Goal: Find specific page/section: Find specific page/section

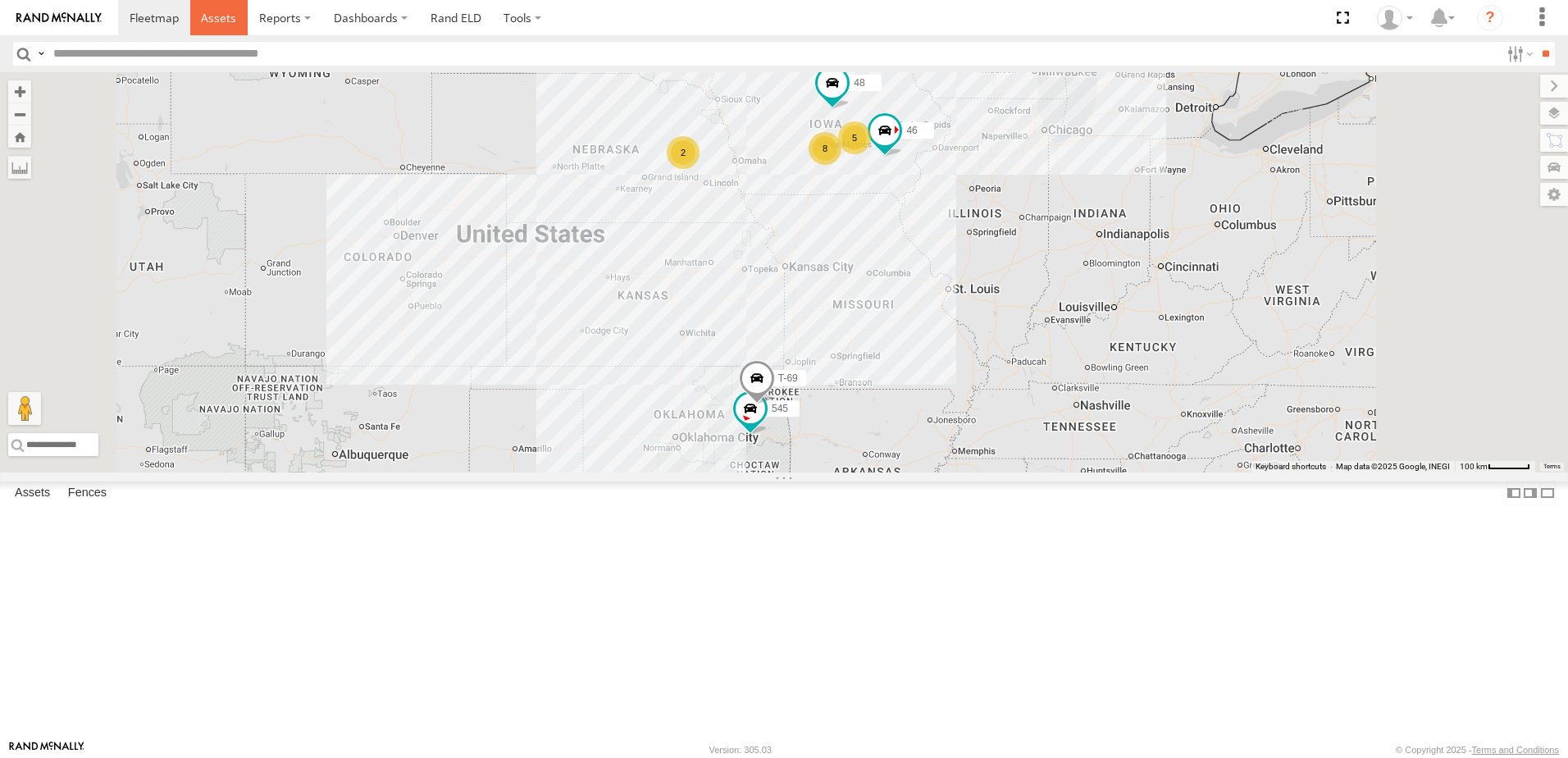
click at [228, 17] on span at bounding box center [218, 17] width 35 height 16
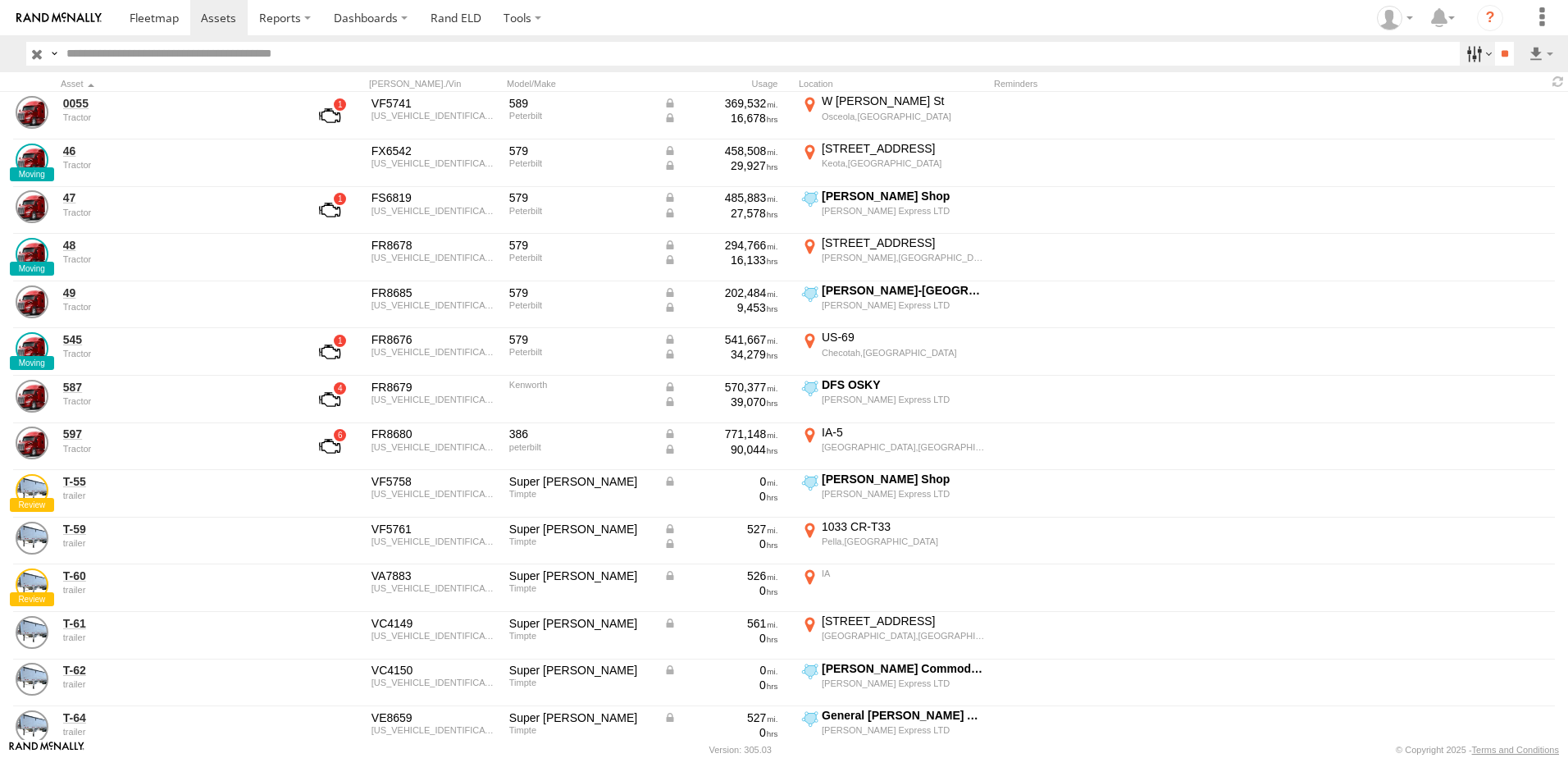
click at [1466, 50] on label at bounding box center [1477, 53] width 35 height 24
click at [0, 0] on span "Tractor" at bounding box center [0, 0] width 0 height 0
click at [1496, 50] on input "**" at bounding box center [1505, 53] width 19 height 24
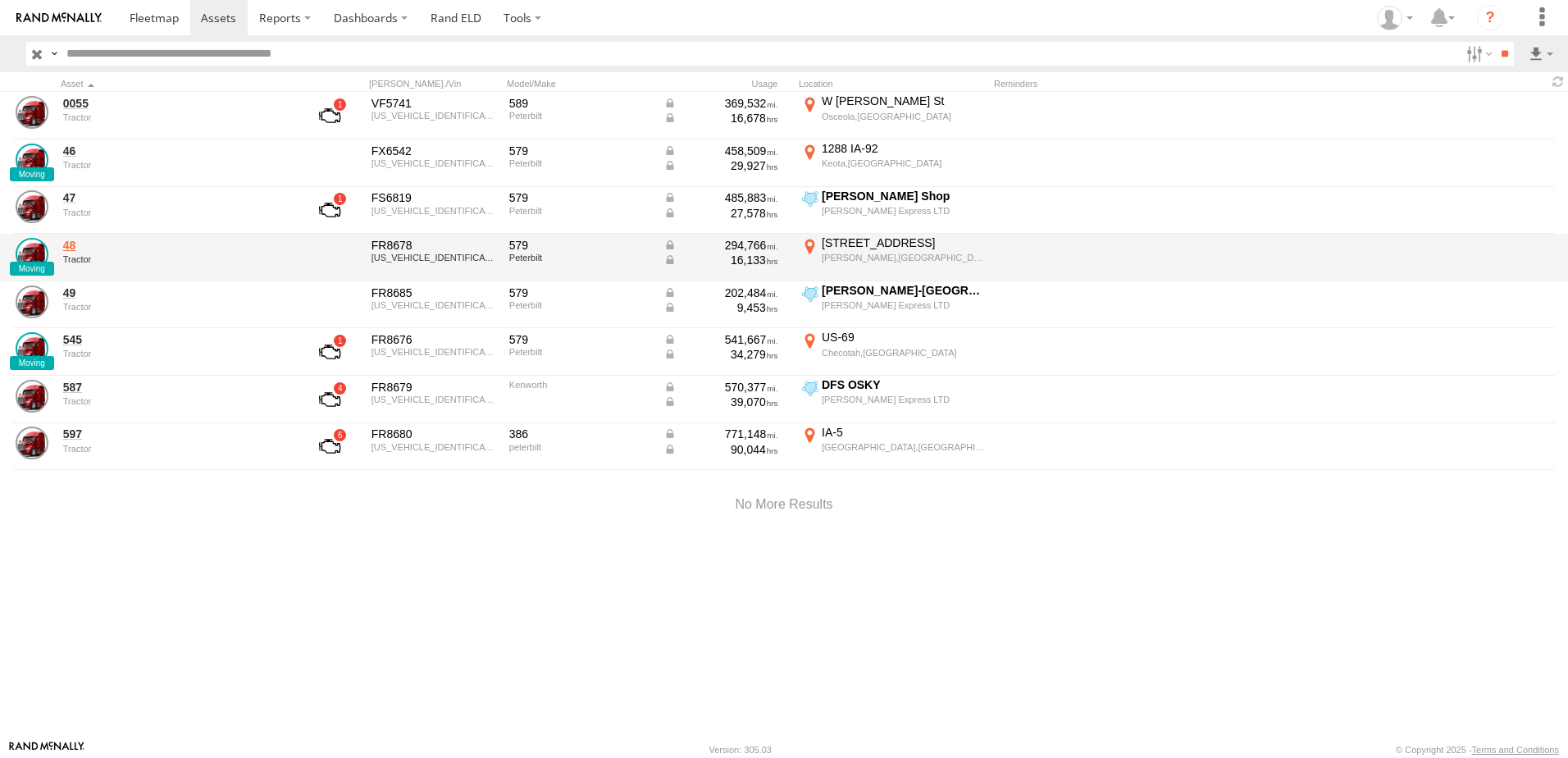
click at [72, 244] on link "48" at bounding box center [176, 246] width 225 height 15
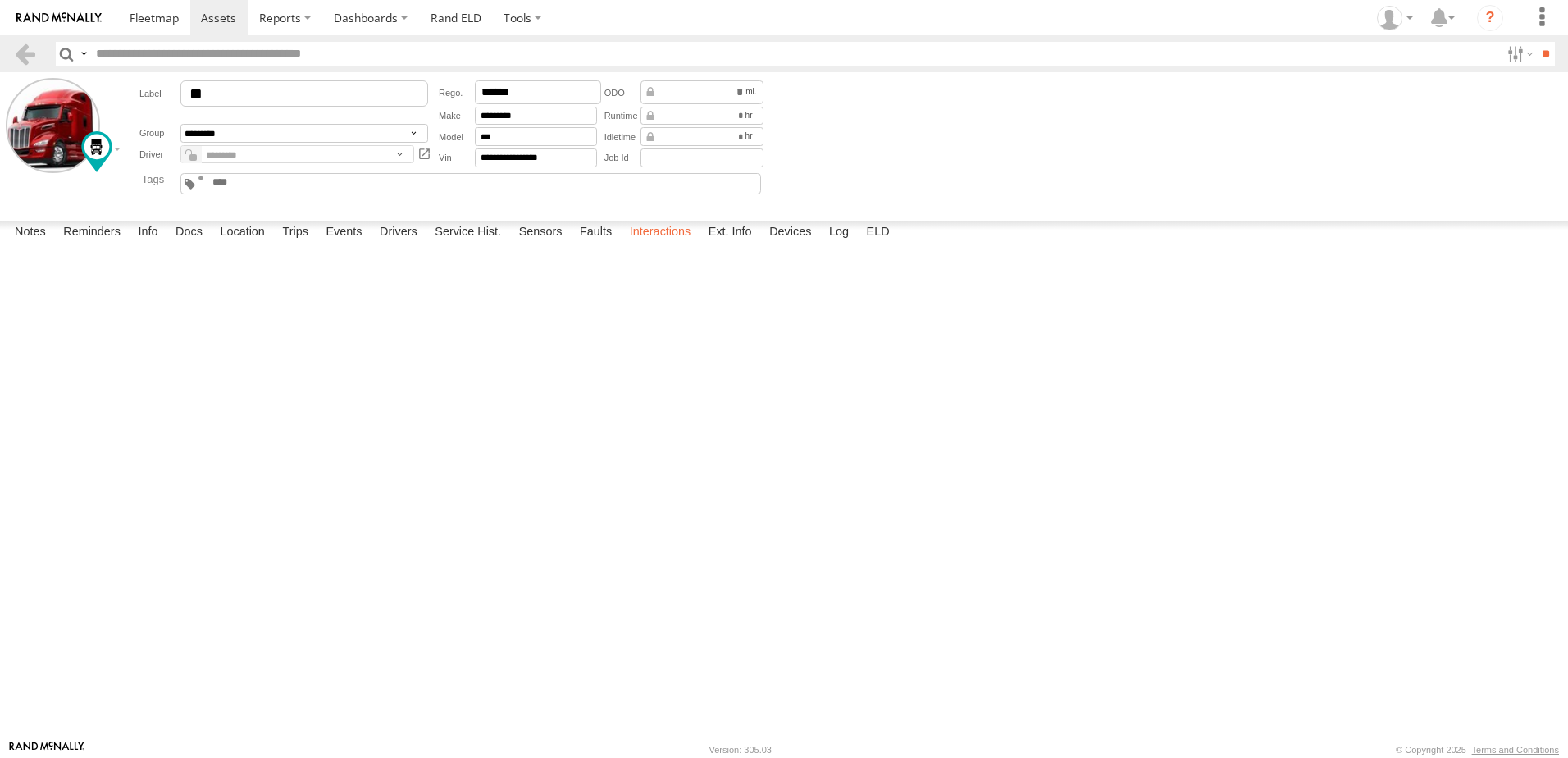
click at [665, 245] on label "Interactions" at bounding box center [661, 233] width 78 height 23
click at [22, 50] on link at bounding box center [25, 53] width 24 height 24
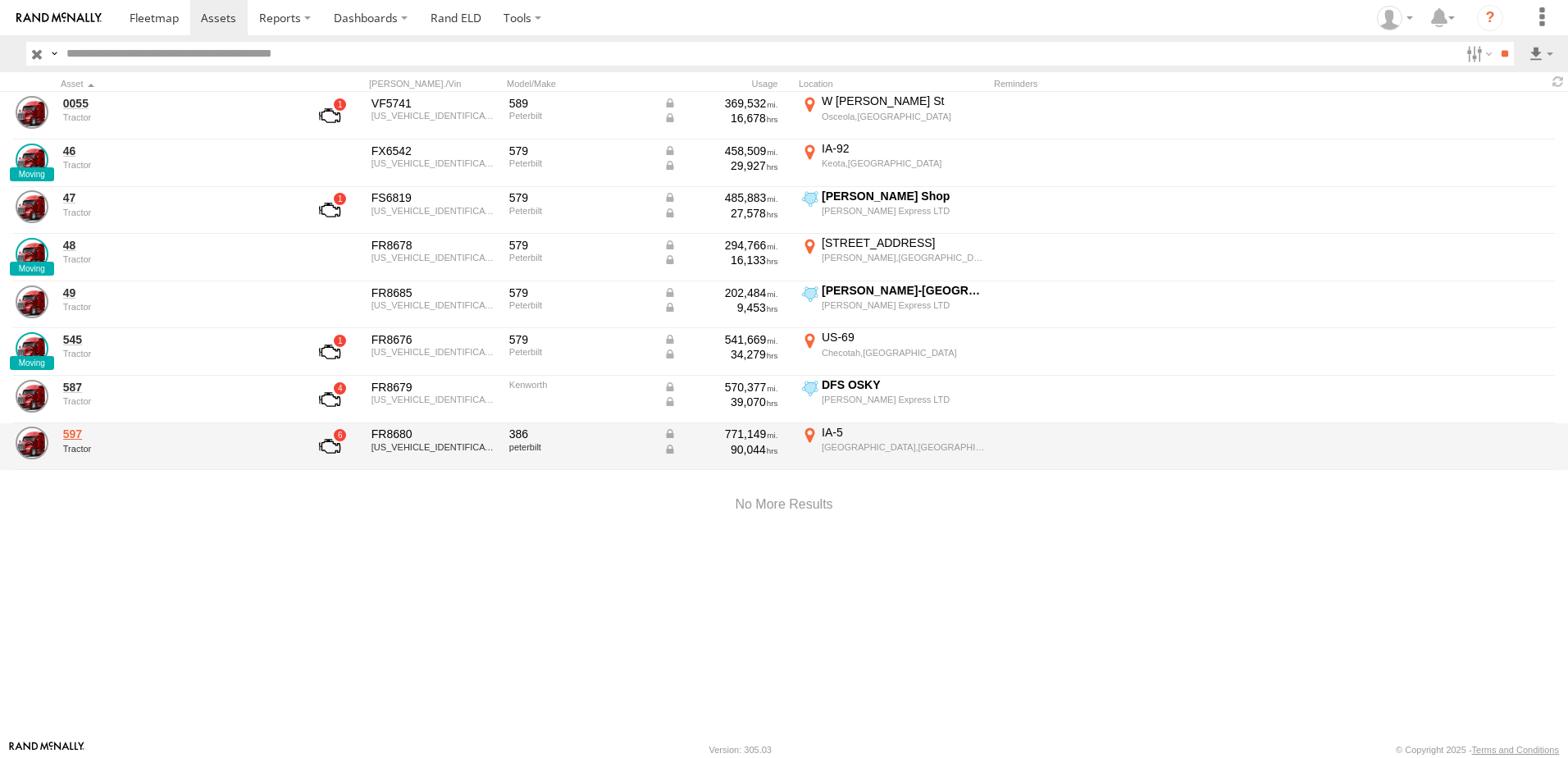
click at [79, 438] on link "597" at bounding box center [176, 434] width 225 height 15
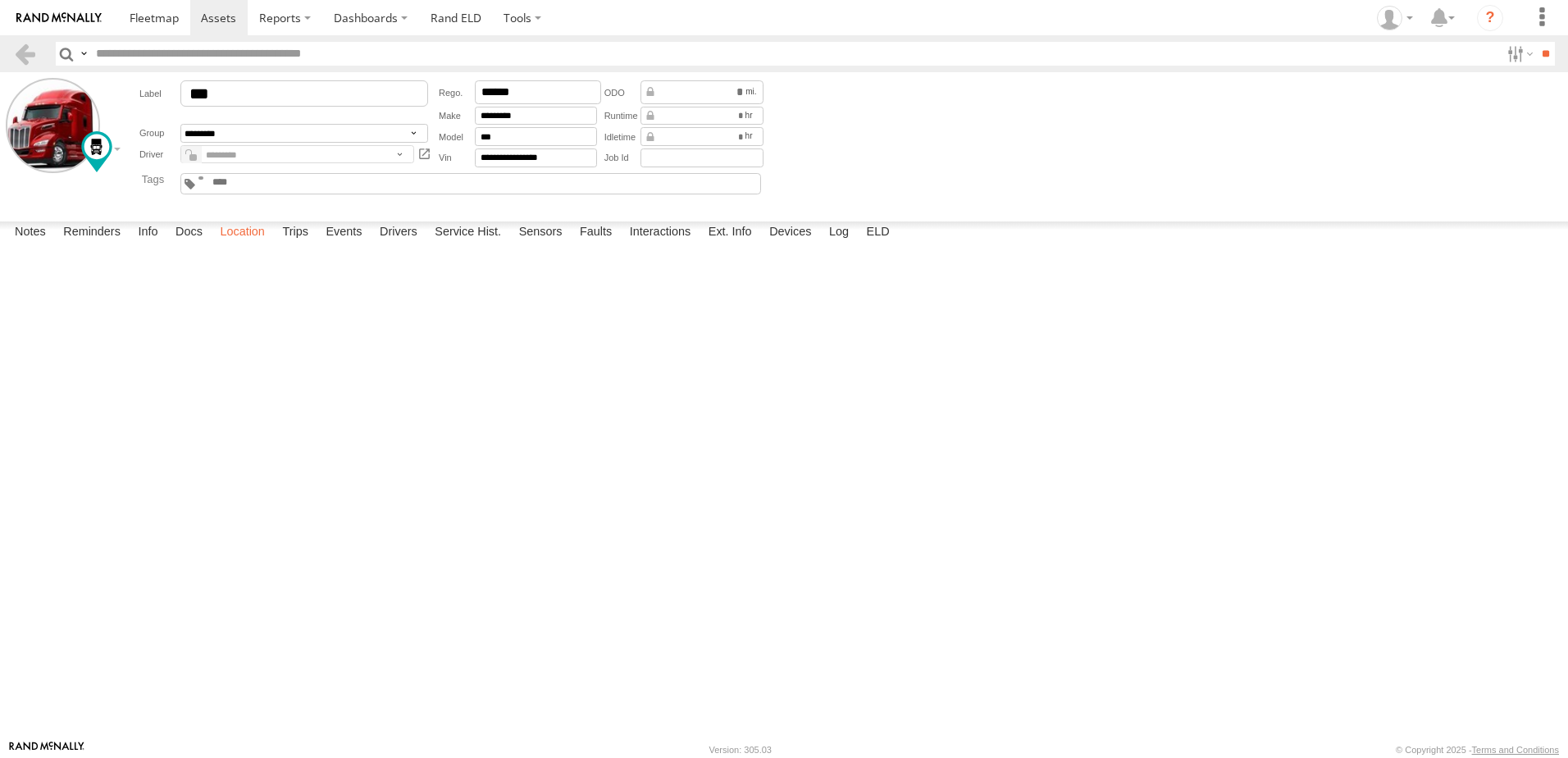
click at [236, 245] on label "Location" at bounding box center [242, 233] width 62 height 23
click at [30, 48] on link at bounding box center [25, 53] width 24 height 24
